Goal: Ask a question

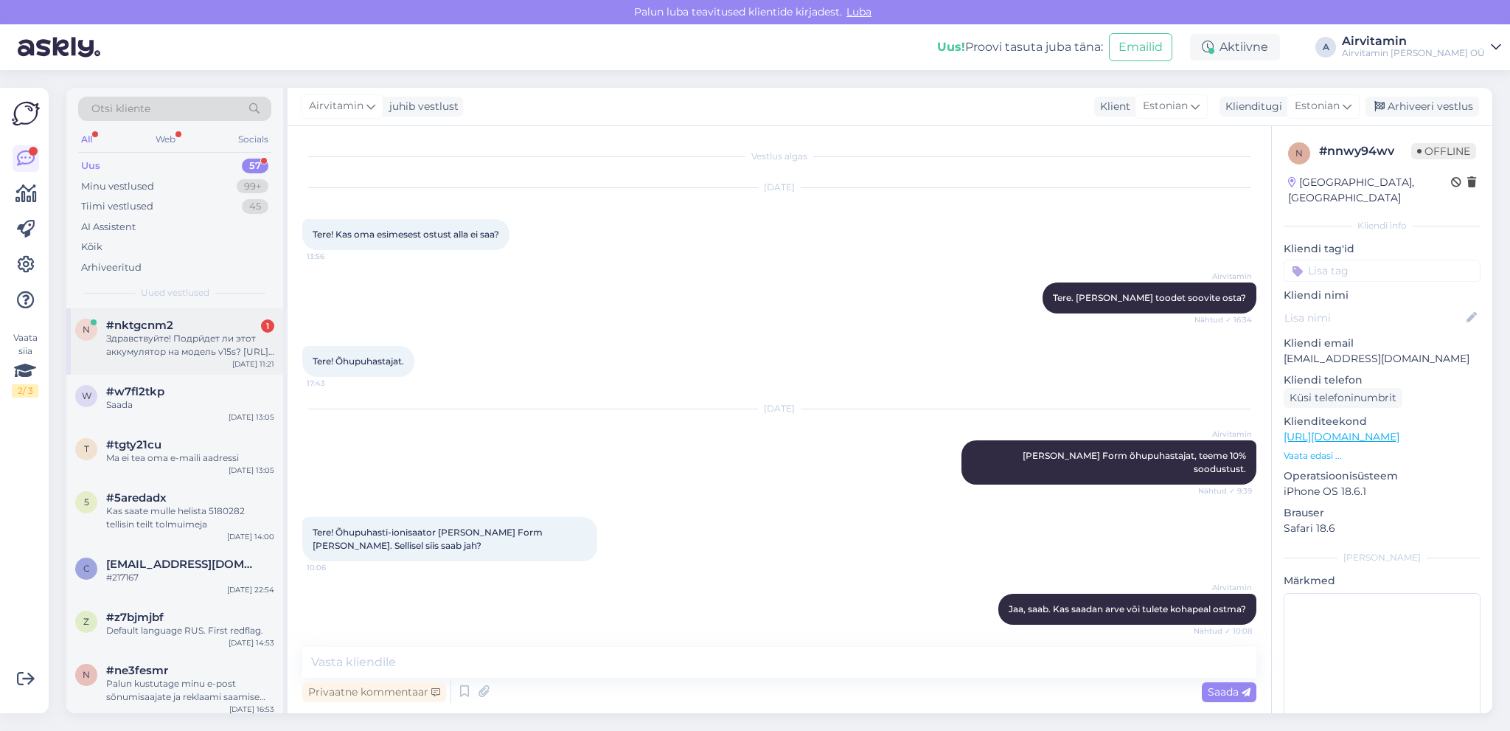
click at [184, 343] on div "Здравствуйте! Подрйдет ли этот аккумулятор на модель v15s? [URL][DOMAIN_NAME]" at bounding box center [190, 345] width 168 height 27
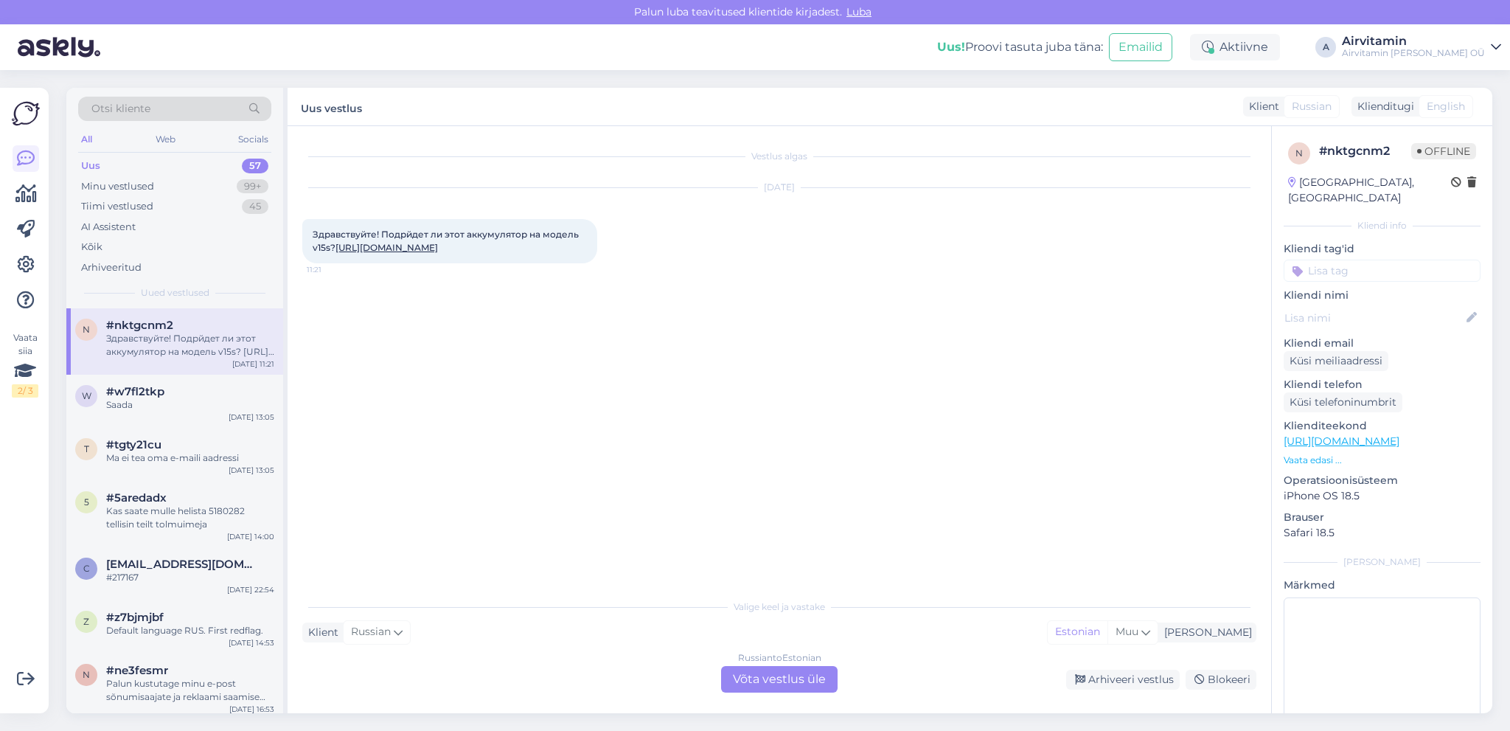
click at [749, 677] on div "Russian to Estonian Võta vestlus üle" at bounding box center [779, 679] width 116 height 27
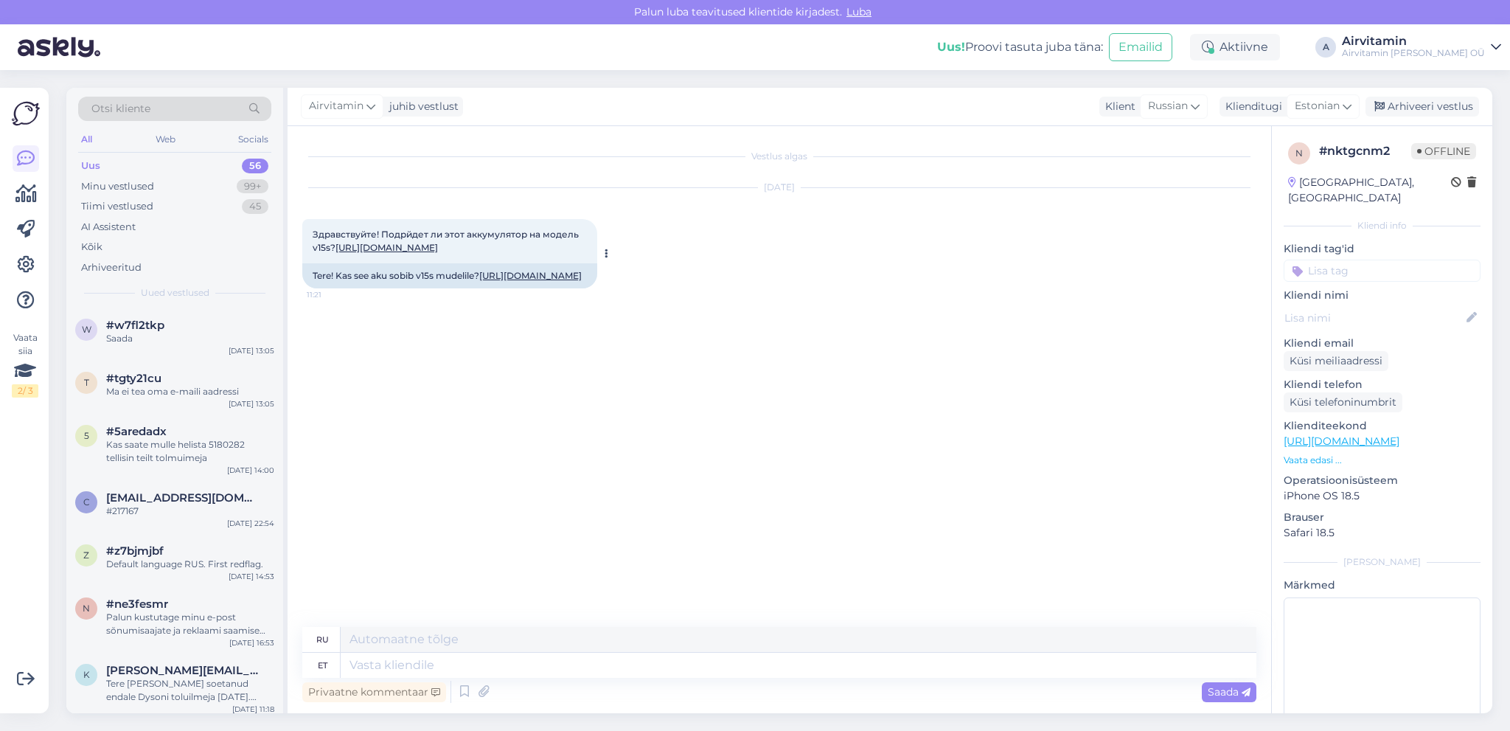
click at [496, 281] on link "[URL][DOMAIN_NAME]" at bounding box center [530, 275] width 102 height 11
click at [361, 661] on textarea at bounding box center [799, 664] width 916 height 25
type textarea "Tere"
type textarea "Привет"
type textarea "Tere."
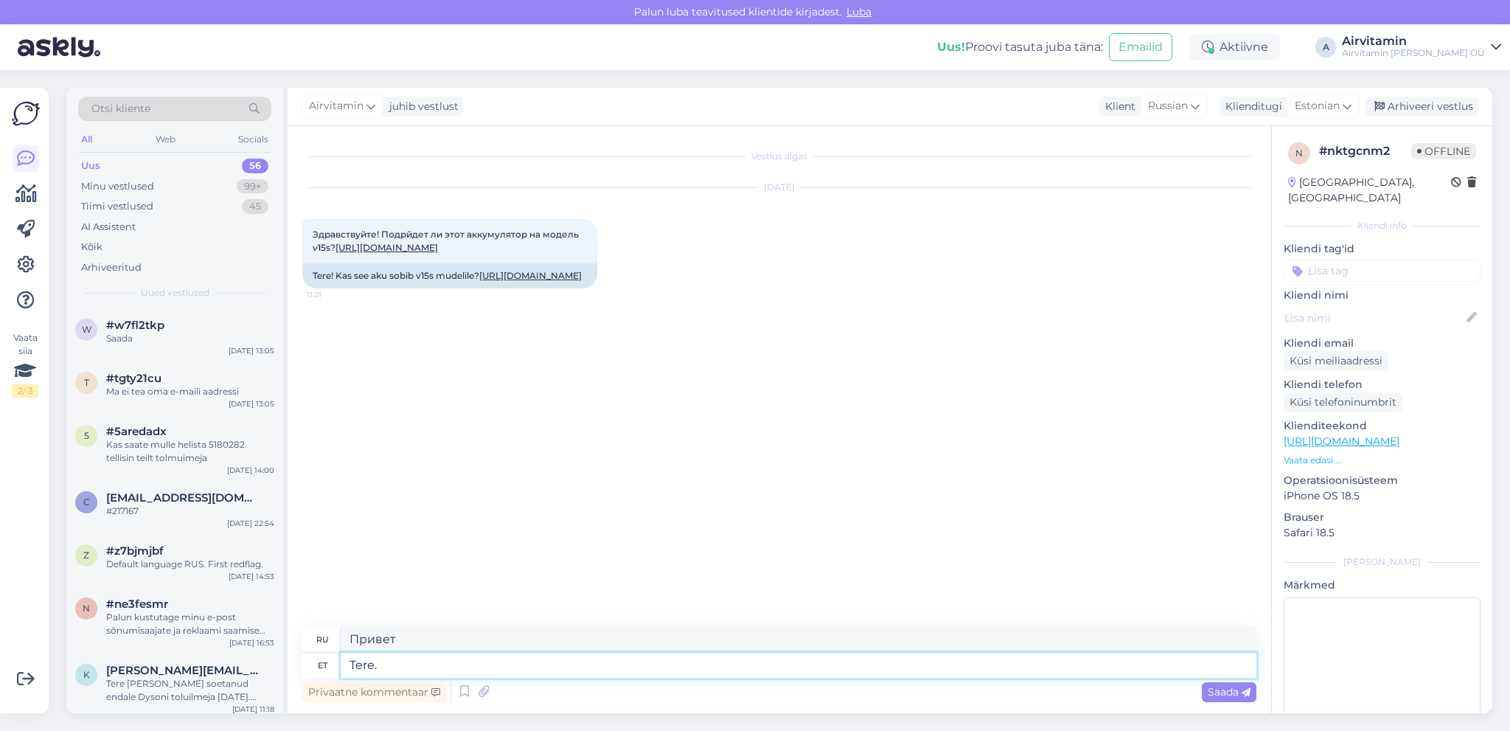
type textarea "Привет."
type textarea "Tere. Ja"
type textarea "Привет. Дж."
type textarea "Tere. [GEOGRAPHIC_DATA]"
type textarea "Здравствуйте. Да."
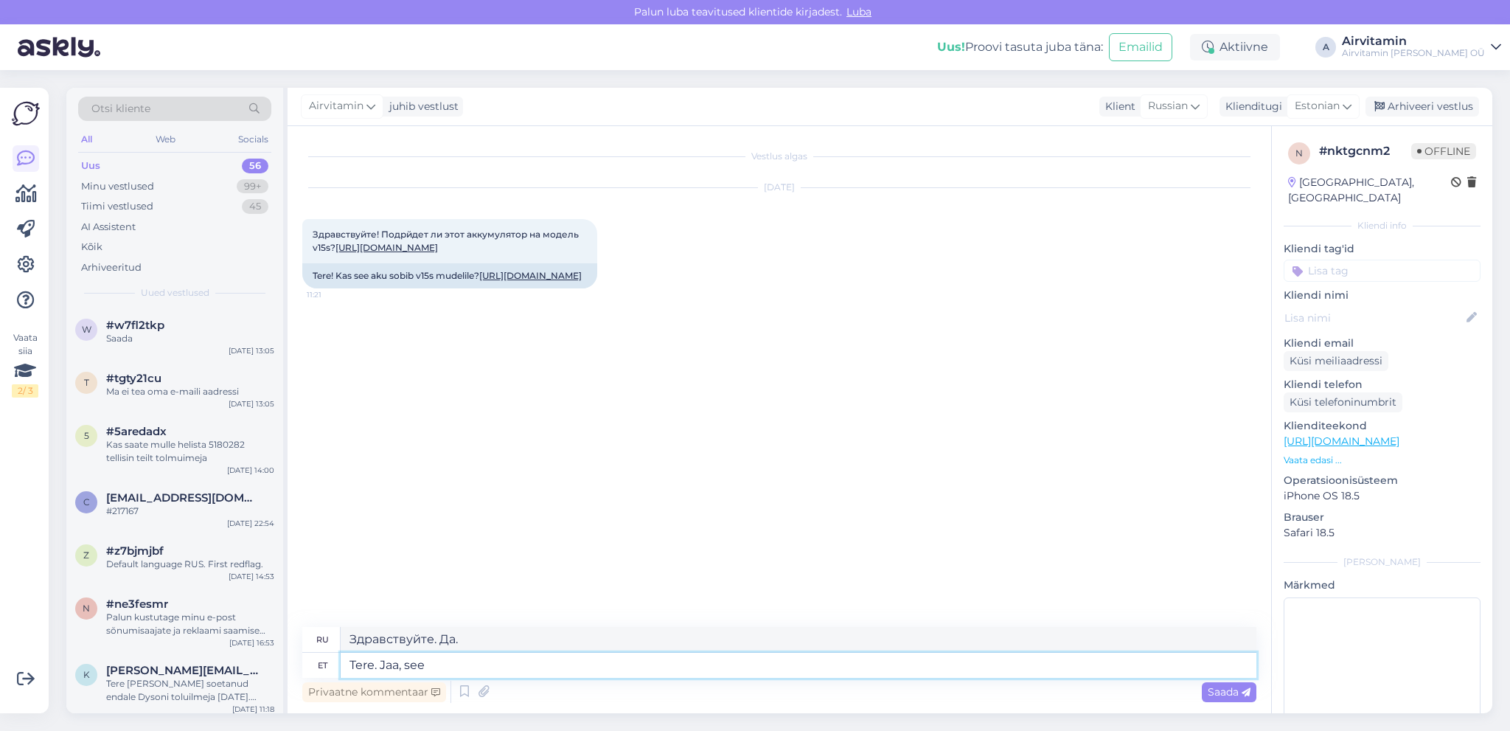
type textarea "Tere. Jaa, see"
type textarea "Привет. Да, именно так."
type textarea "Tere. Jaa, see aku"
type textarea "Привет. Да, эта батарея."
type textarea "Tere. Jaa, see aku sobib"
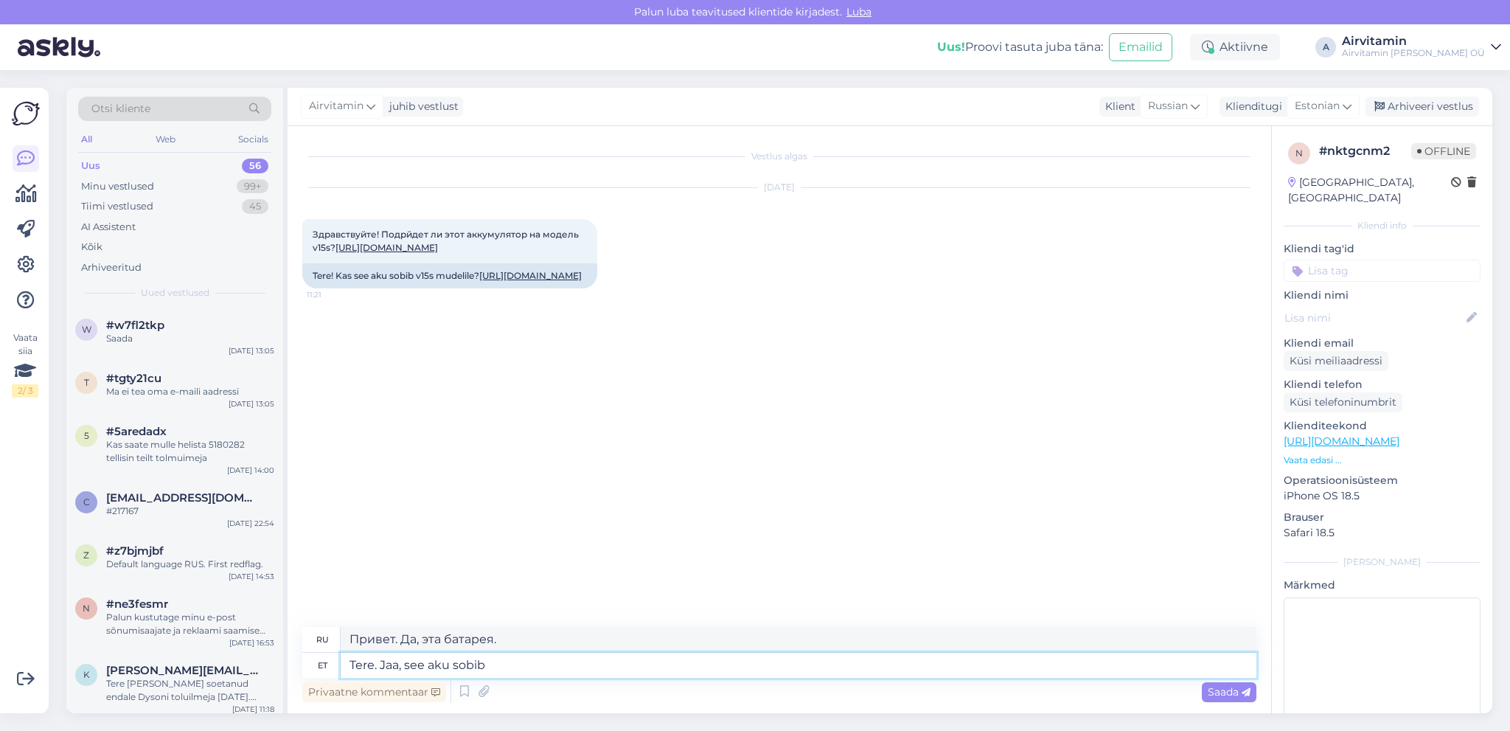
type textarea "Здравствуйте. Да, этот аккумулятор подходит."
type textarea "Tere. Jaa, see aku sobib V"
type textarea "Здравствуйте. Да, этот аккумулятор подходит к V."
type textarea "Tere. Jaa, see aku sobib V15"
type textarea "Здравствуйте. Да, этот аккумулятор подходит для V15."
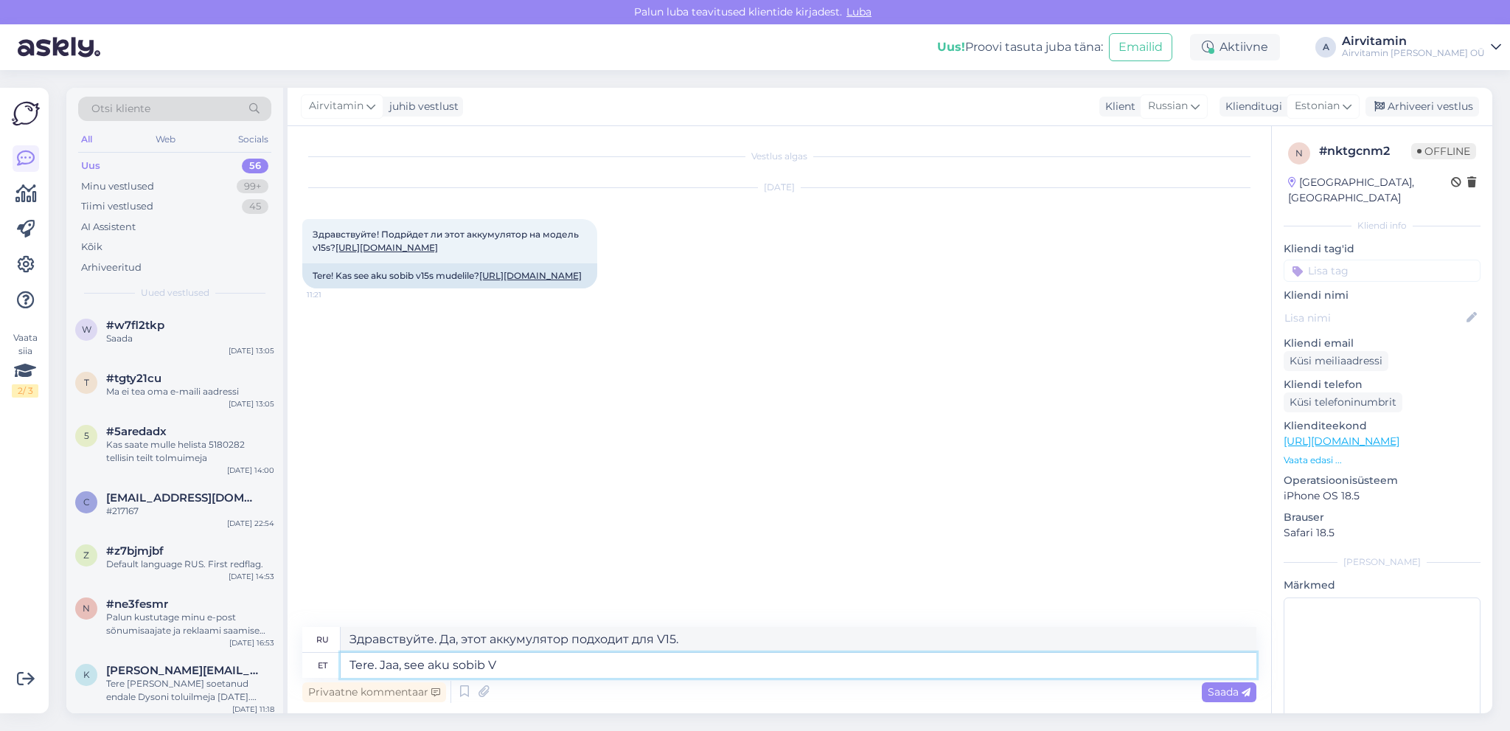
type textarea "Tere. Jaa, see aku sobib"
type textarea "Здравствуйте. Да, этот аккумулятор подходит."
type textarea "Tere. Jaa, see aku sobib sellele mudelile."
type textarea "Здравствуйте. Да, этот аккумулятор подходит для этой модели."
type textarea "Tere. Jaa, see aku sobib sellele mudelile."
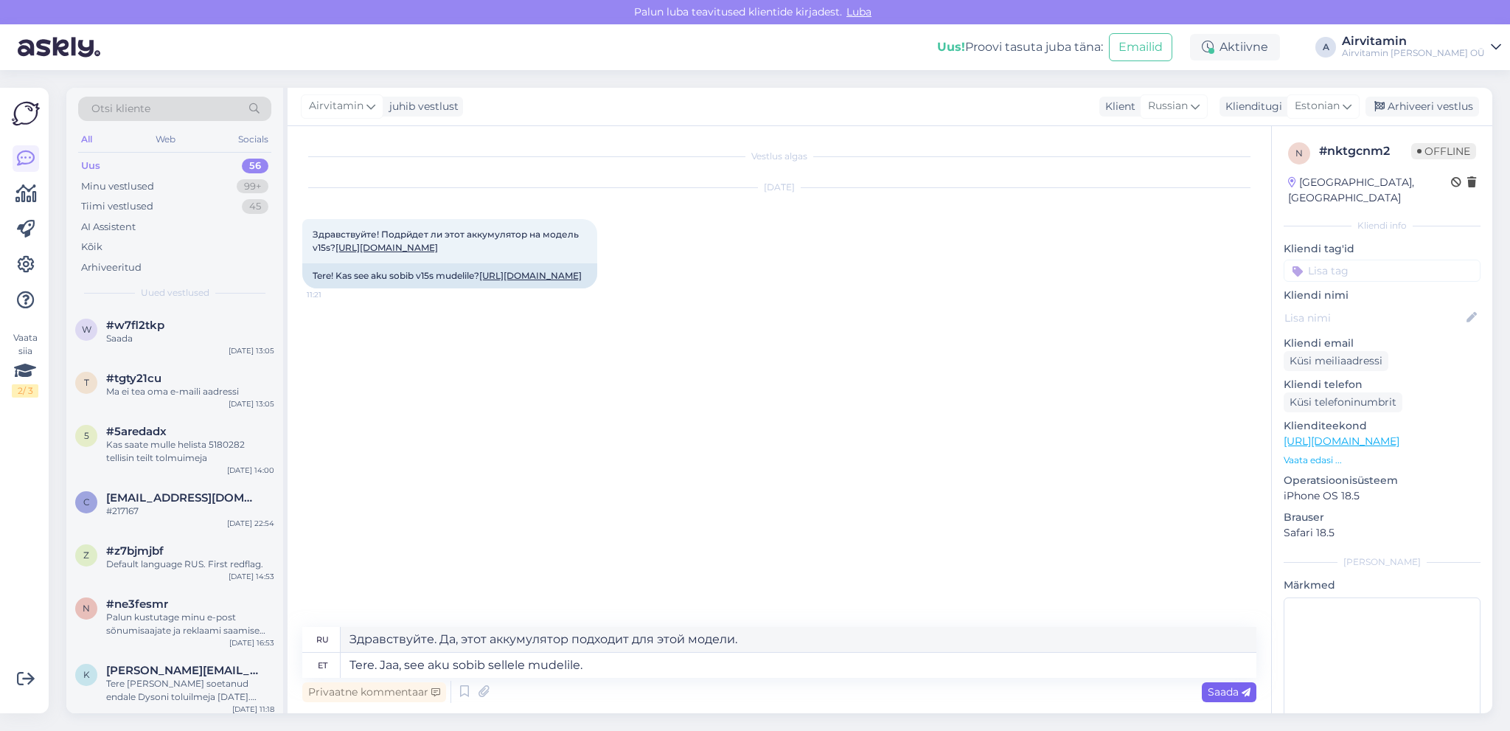
click at [1219, 692] on span "Saada" at bounding box center [1228, 691] width 43 height 13
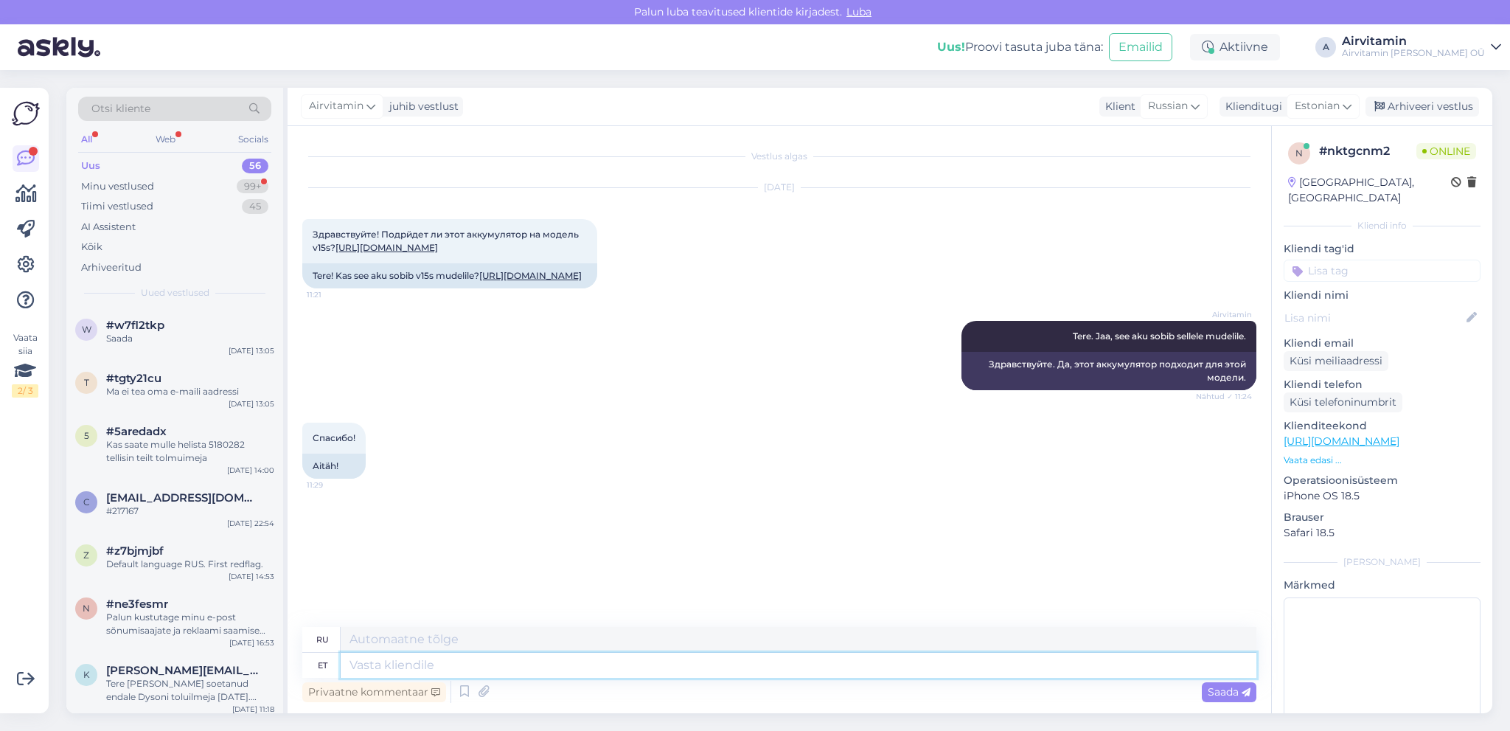
drag, startPoint x: 359, startPoint y: 662, endPoint x: 379, endPoint y: 655, distance: 21.2
click at [361, 660] on textarea at bounding box center [799, 664] width 916 height 25
type textarea "Palun!"
type textarea "Пожалуйста!"
